Goal: Information Seeking & Learning: Learn about a topic

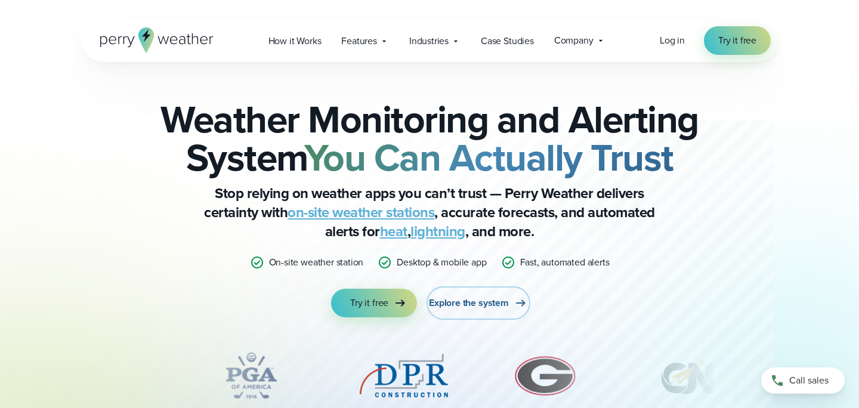
click at [447, 304] on span "Explore the system" at bounding box center [469, 303] width 80 height 14
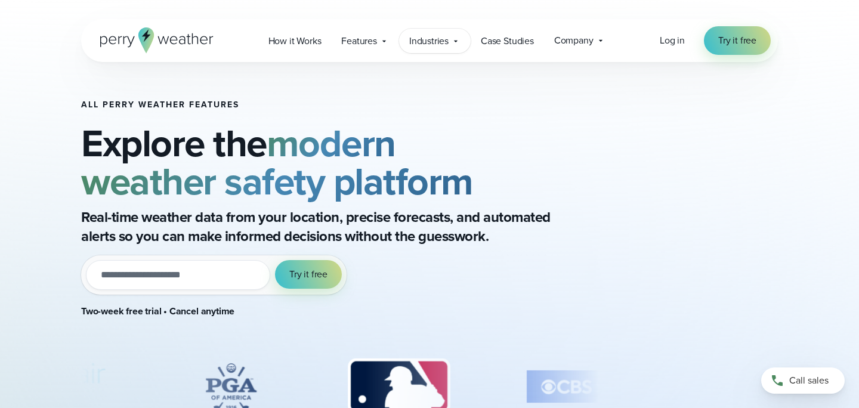
click at [413, 42] on span "Industries" at bounding box center [428, 41] width 39 height 14
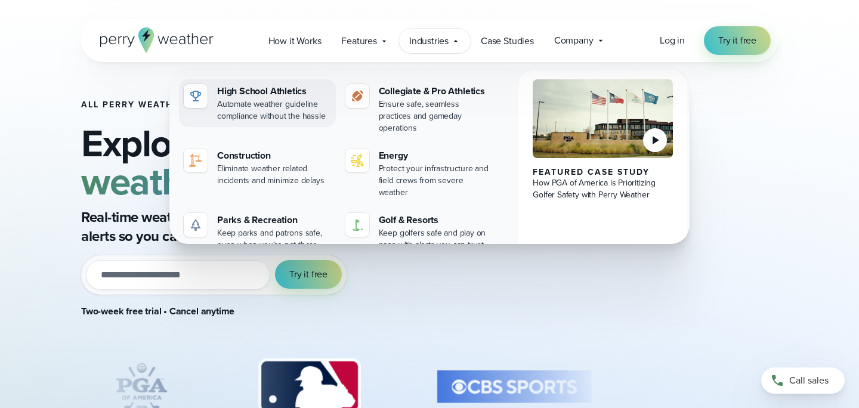
click at [255, 90] on div "High School Athletics" at bounding box center [274, 91] width 114 height 14
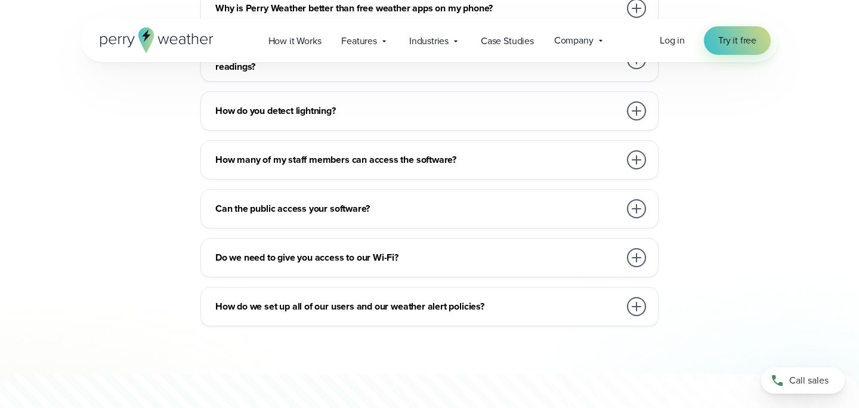
scroll to position [6324, 0]
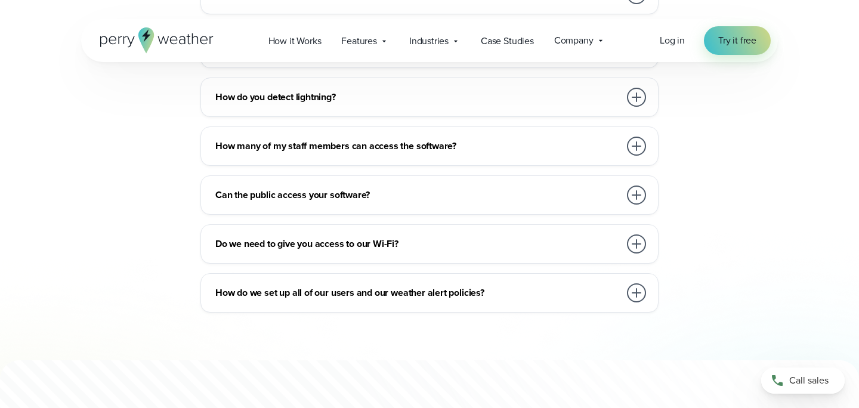
click at [377, 148] on div "How many of my staff members can access the software? Our team will set you up …" at bounding box center [430, 146] width 458 height 39
click at [377, 141] on div "How many of my staff members can access the software?" at bounding box center [431, 146] width 433 height 24
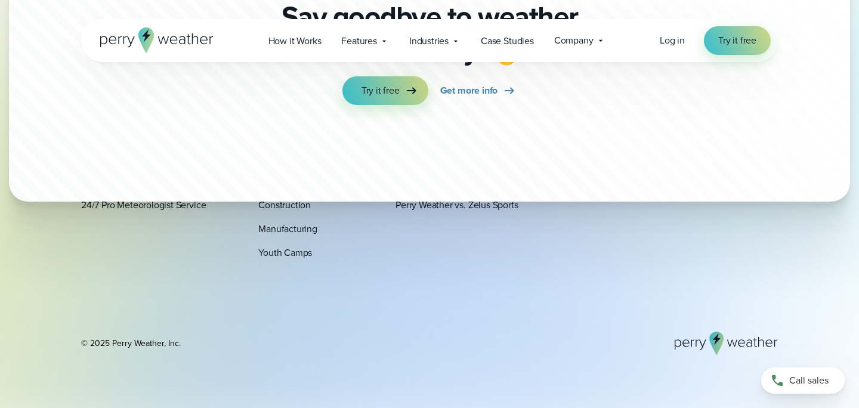
scroll to position [6824, 0]
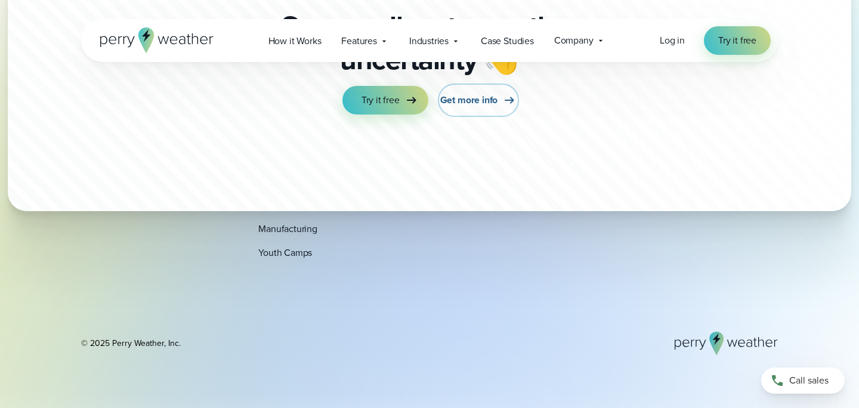
click at [455, 93] on span "Get more info" at bounding box center [469, 100] width 58 height 14
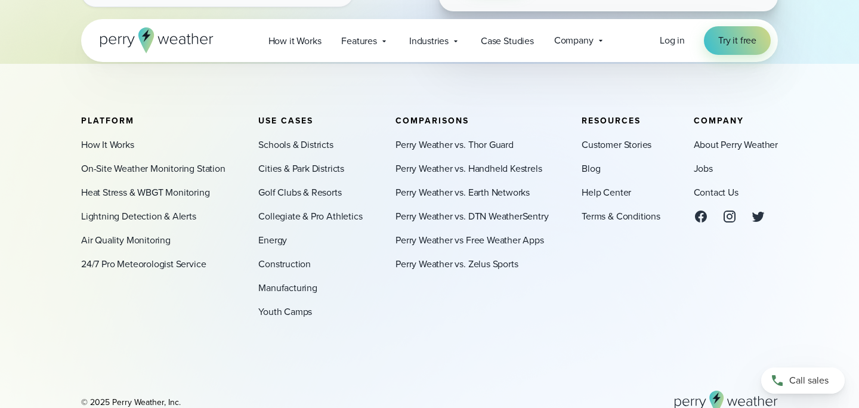
scroll to position [570, 0]
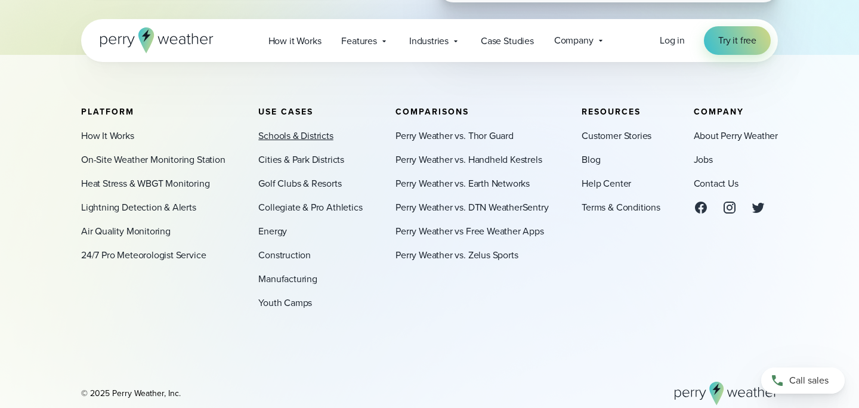
click at [295, 135] on link "Schools & Districts" at bounding box center [295, 136] width 75 height 14
